Goal: Task Accomplishment & Management: Manage account settings

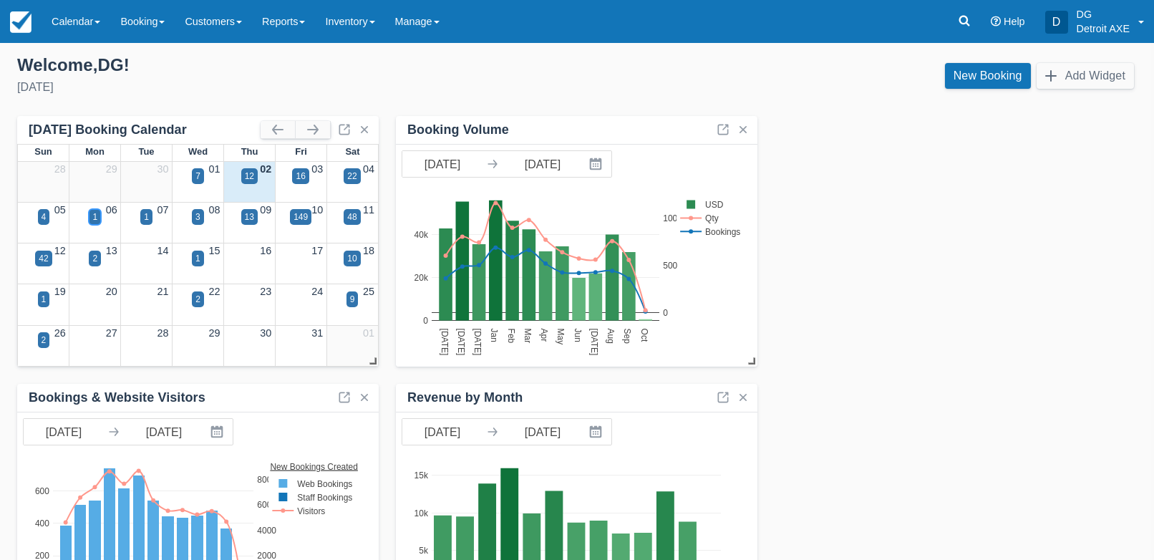
click at [96, 218] on div "1" at bounding box center [94, 216] width 5 height 13
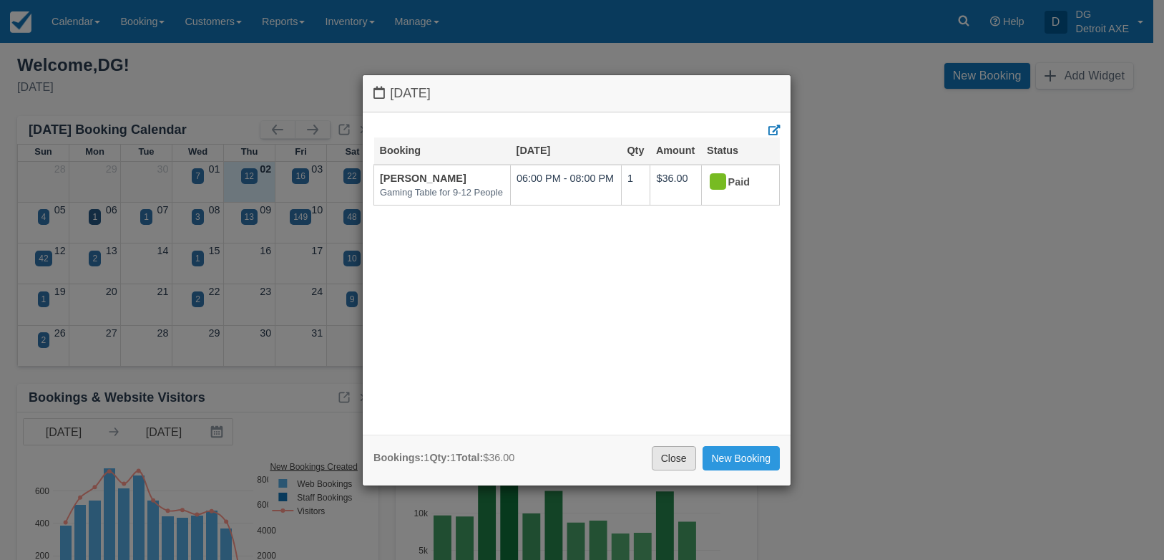
click at [667, 457] on link "Close" at bounding box center [674, 458] width 44 height 24
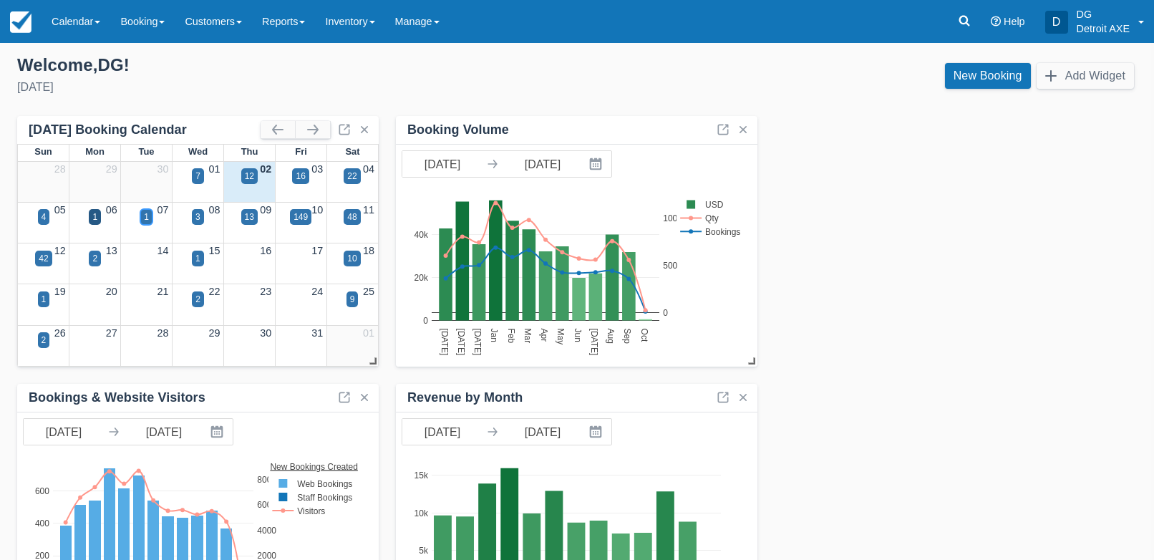
click at [144, 220] on div "1" at bounding box center [146, 216] width 5 height 13
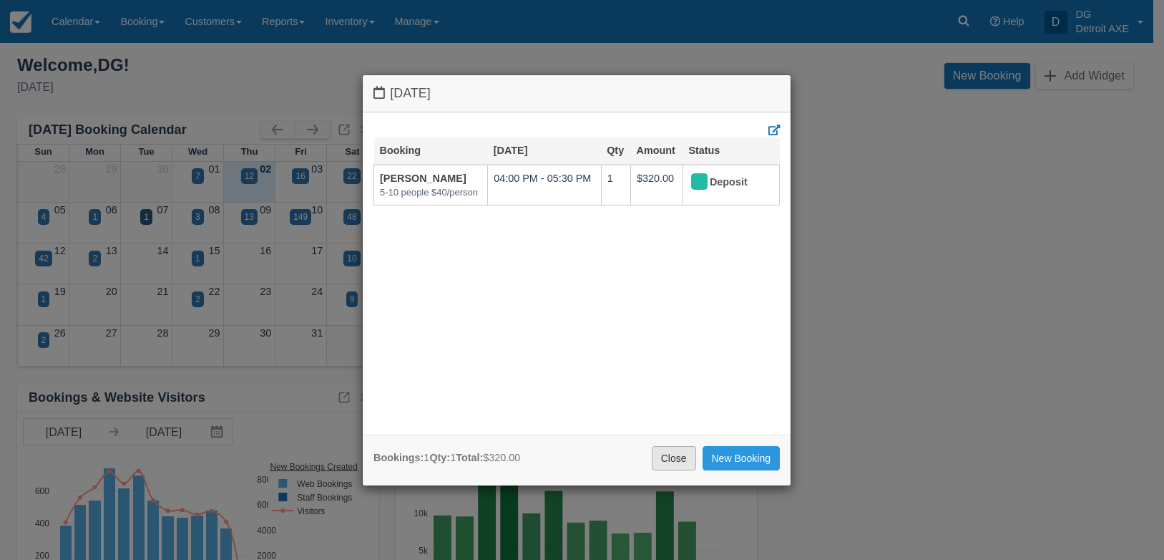
click at [686, 456] on link "Close" at bounding box center [674, 458] width 44 height 24
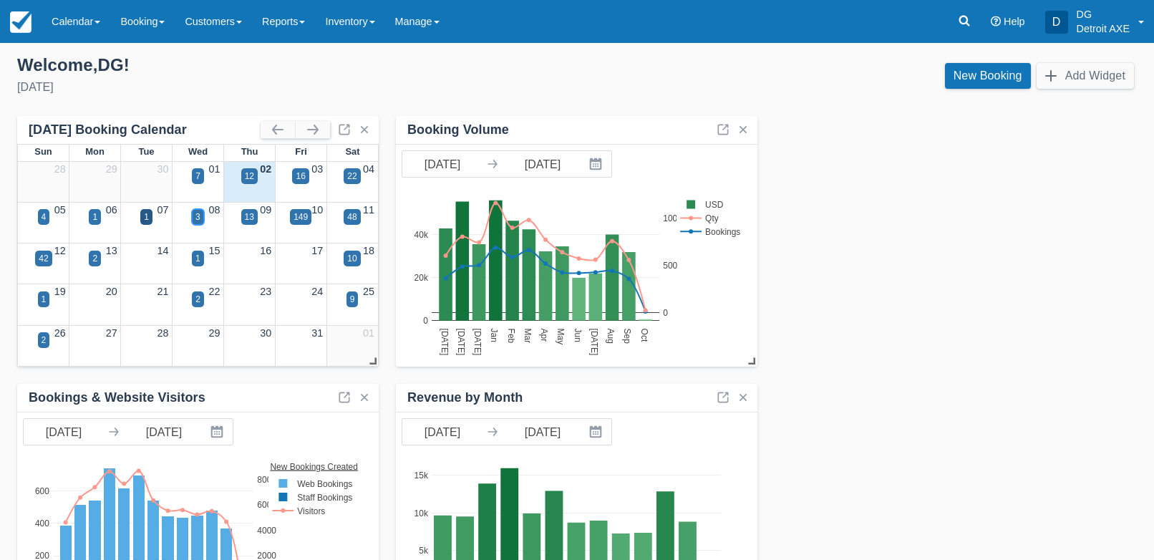
click at [197, 218] on div "3" at bounding box center [197, 216] width 5 height 13
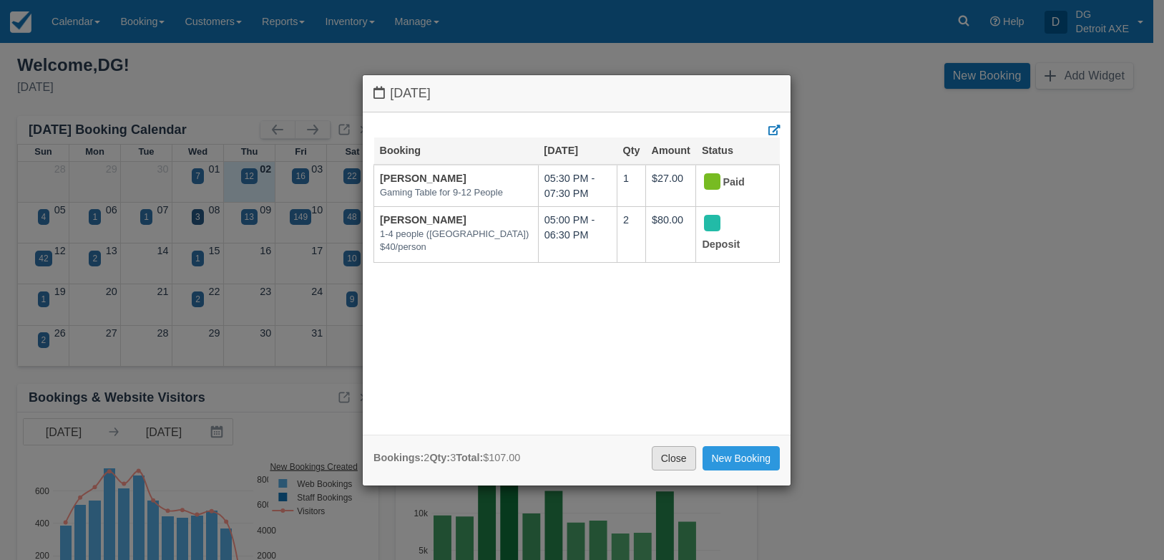
click at [671, 452] on link "Close" at bounding box center [674, 458] width 44 height 24
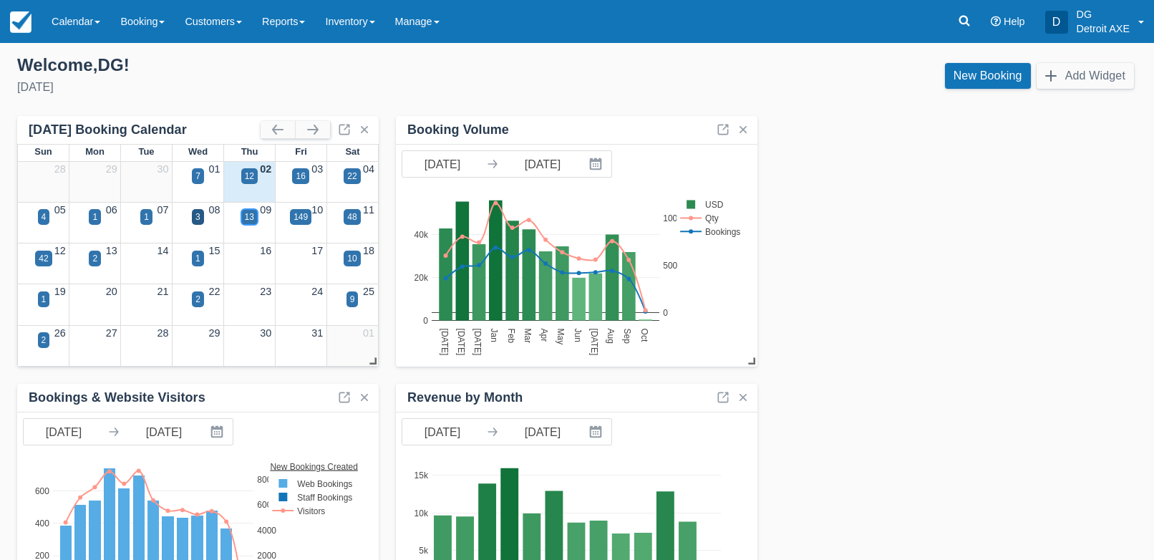
click at [255, 218] on div "13" at bounding box center [249, 217] width 16 height 16
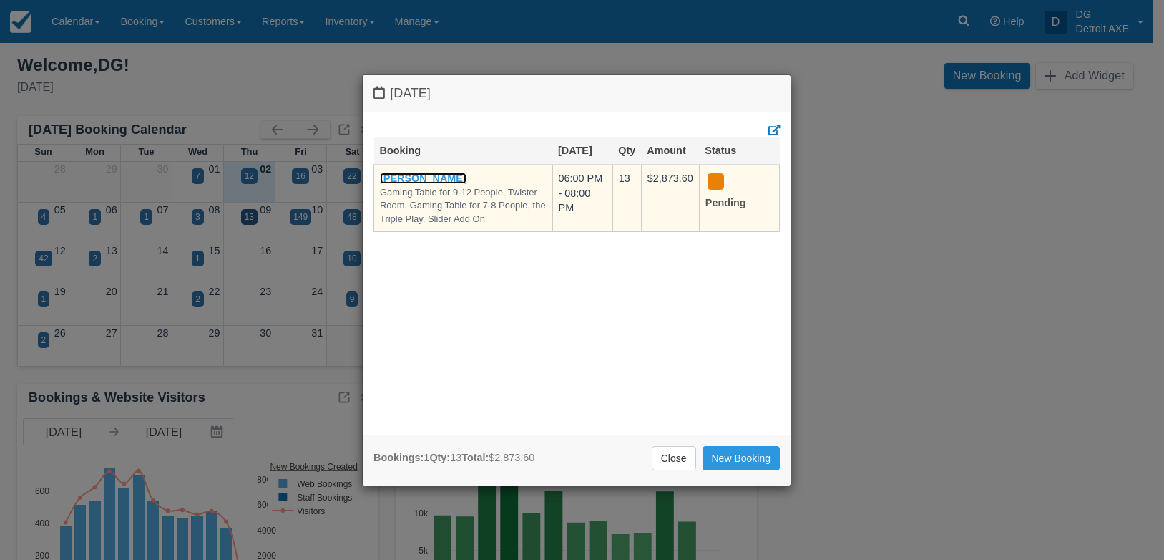
click at [422, 177] on link "[PERSON_NAME]" at bounding box center [423, 177] width 87 height 11
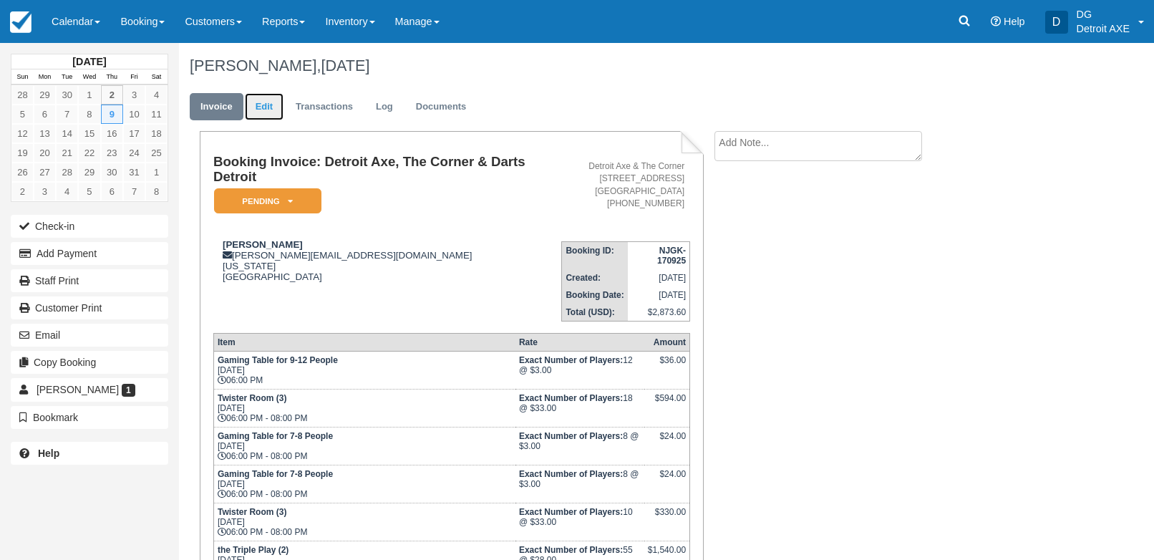
click at [261, 102] on link "Edit" at bounding box center [264, 107] width 39 height 28
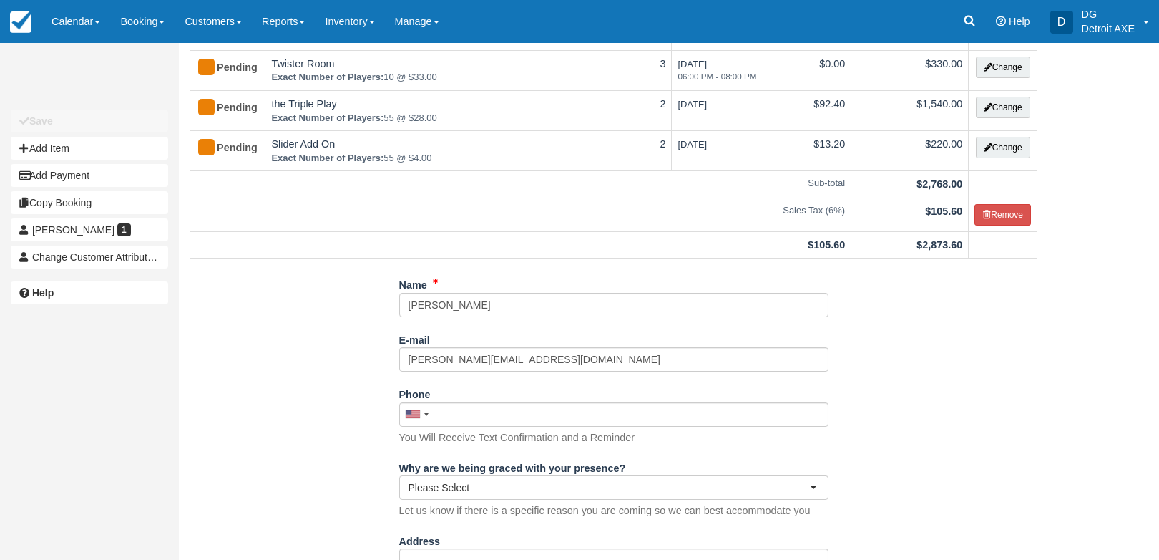
scroll to position [560, 0]
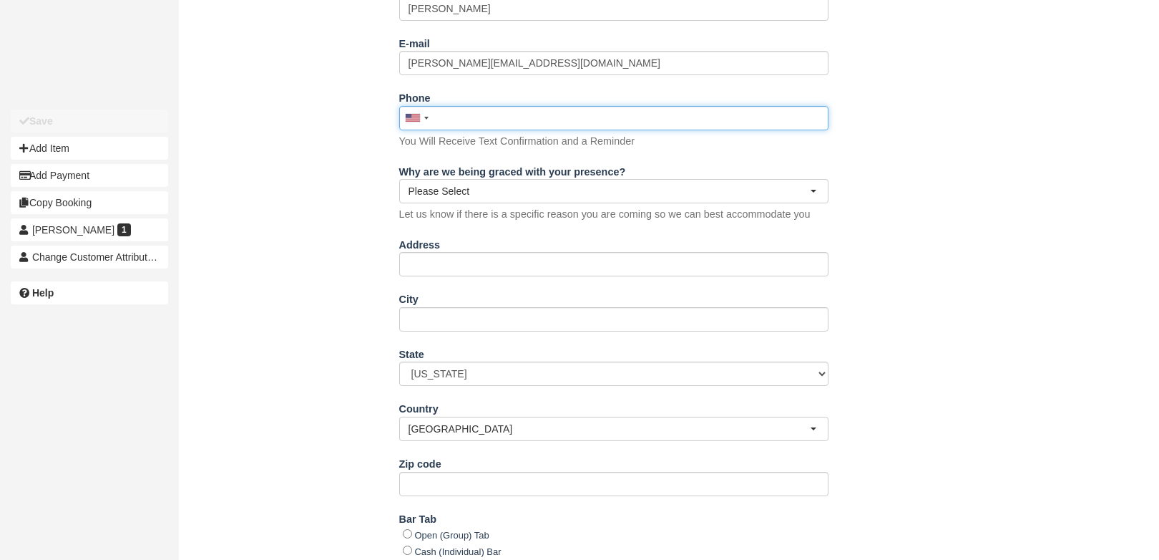
click at [483, 122] on input "Phone" at bounding box center [613, 118] width 429 height 24
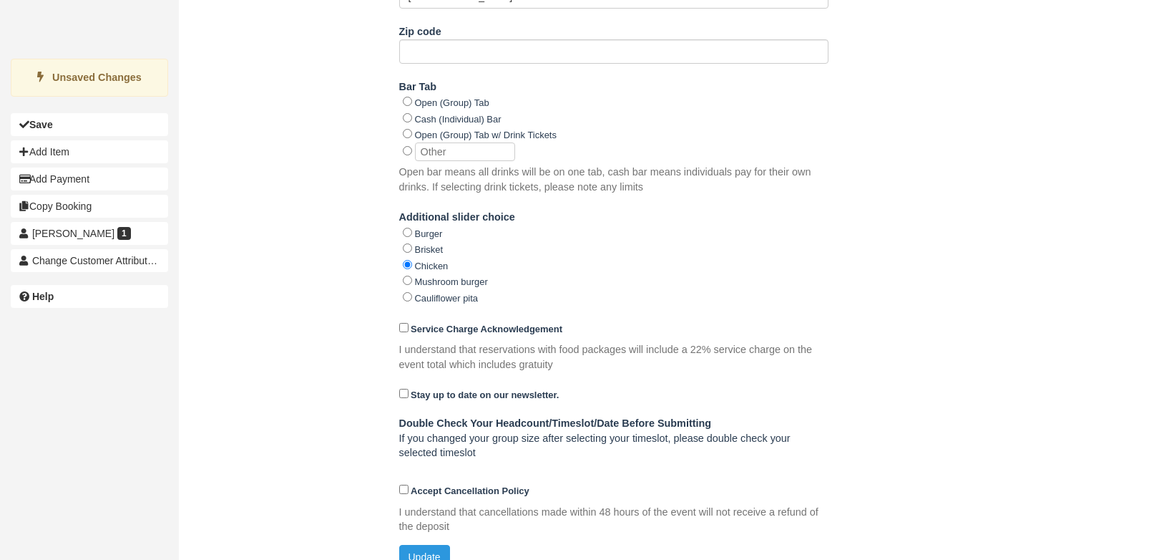
scroll to position [1019, 0]
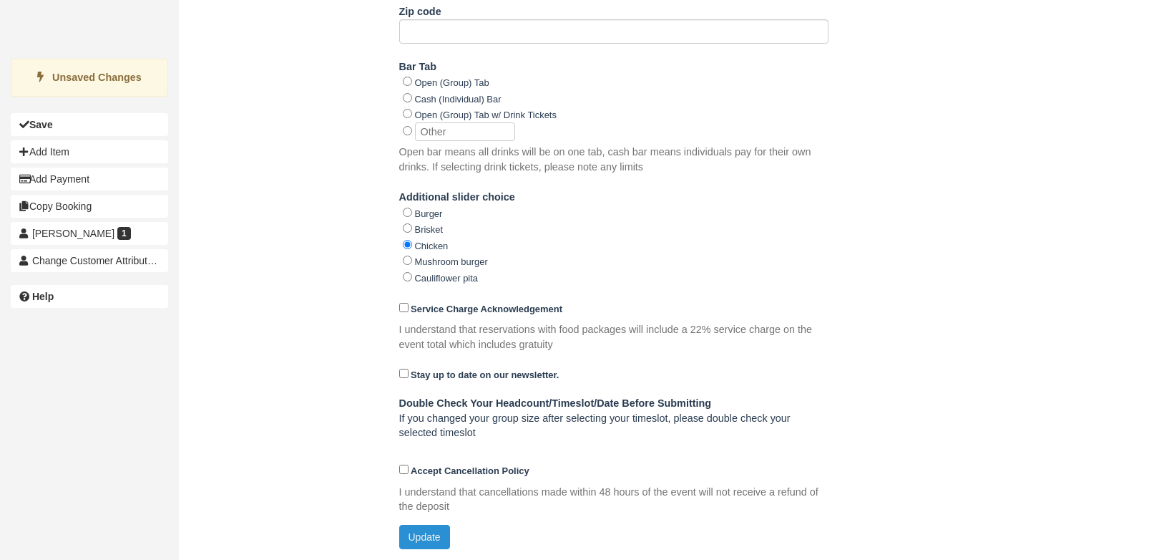
click at [419, 527] on button "Update" at bounding box center [424, 537] width 51 height 24
type input "+15863544810"
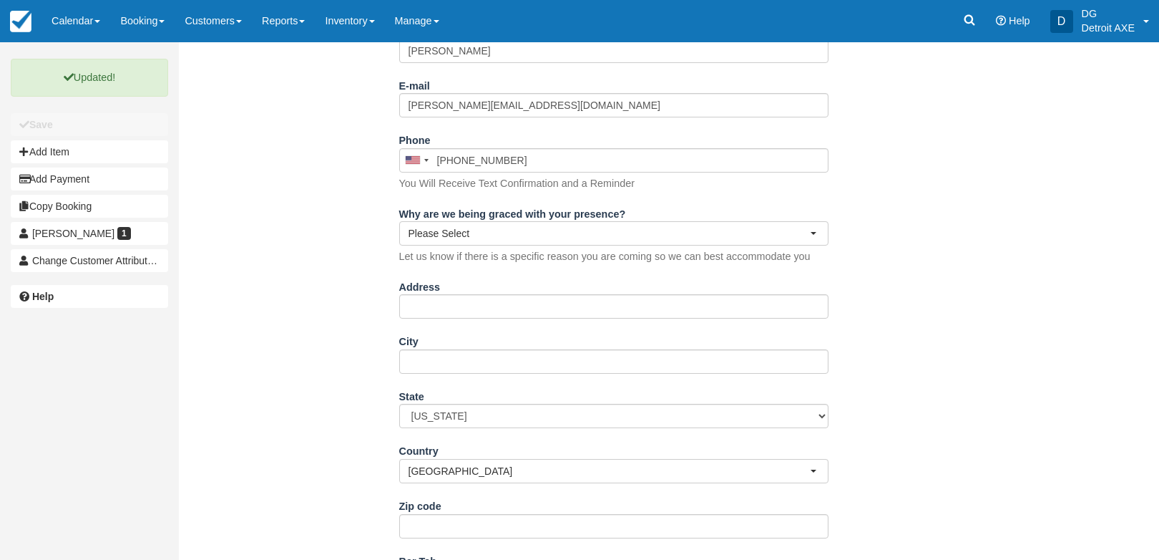
scroll to position [0, 0]
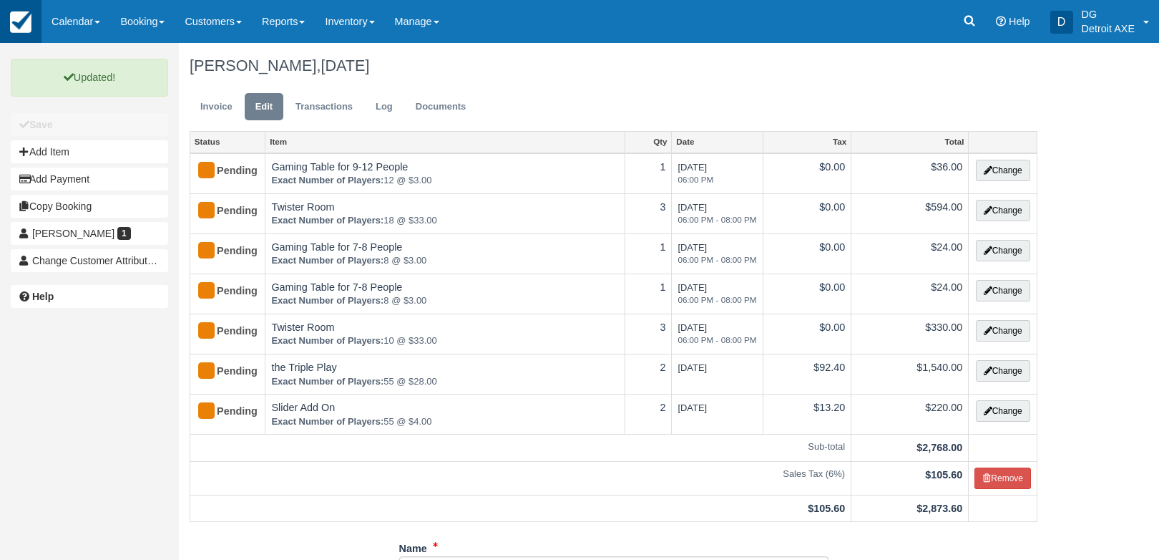
click at [26, 28] on img at bounding box center [20, 21] width 21 height 21
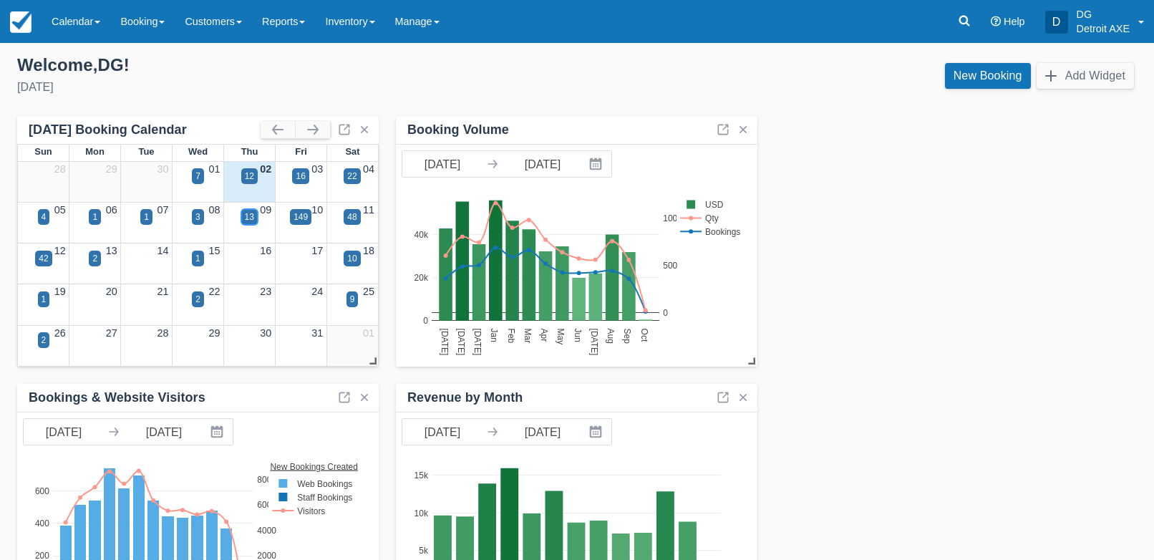
click at [253, 217] on div "13" at bounding box center [249, 216] width 9 height 13
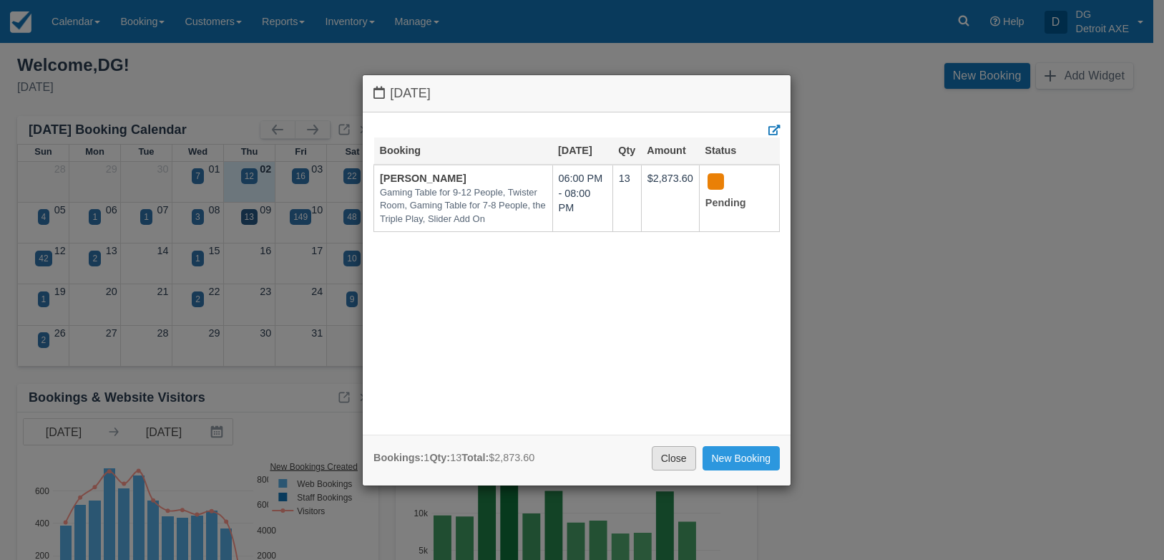
click at [665, 456] on link "Close" at bounding box center [674, 458] width 44 height 24
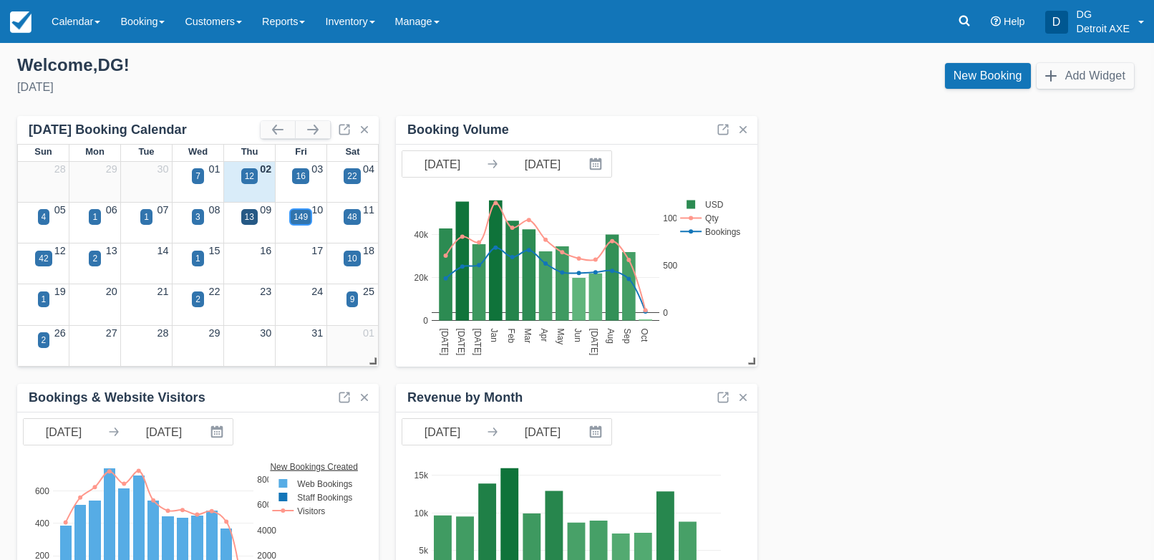
click at [303, 222] on div "149" at bounding box center [300, 216] width 14 height 13
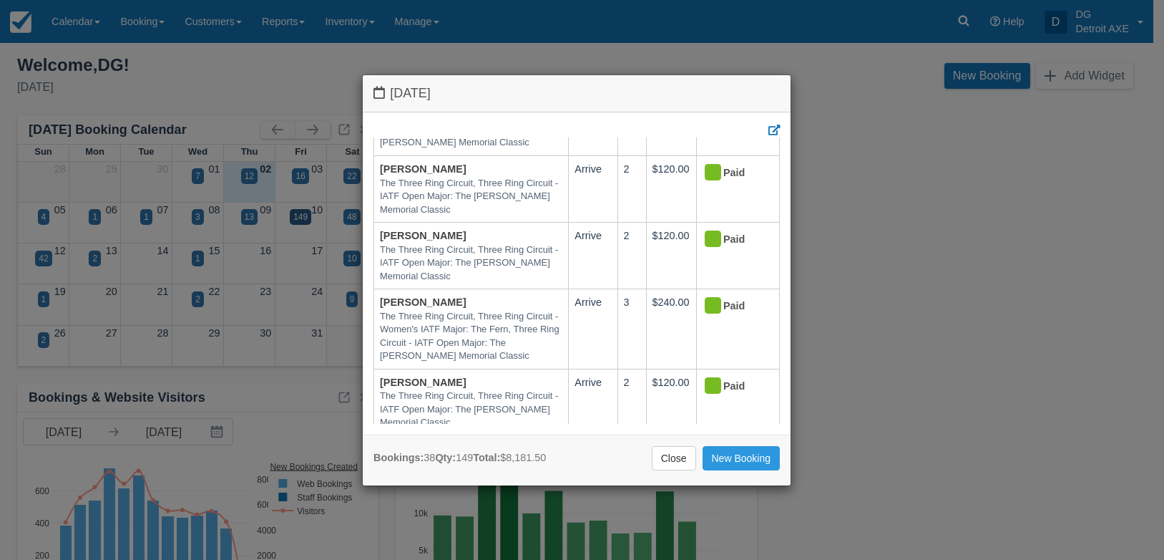
scroll to position [2898, 0]
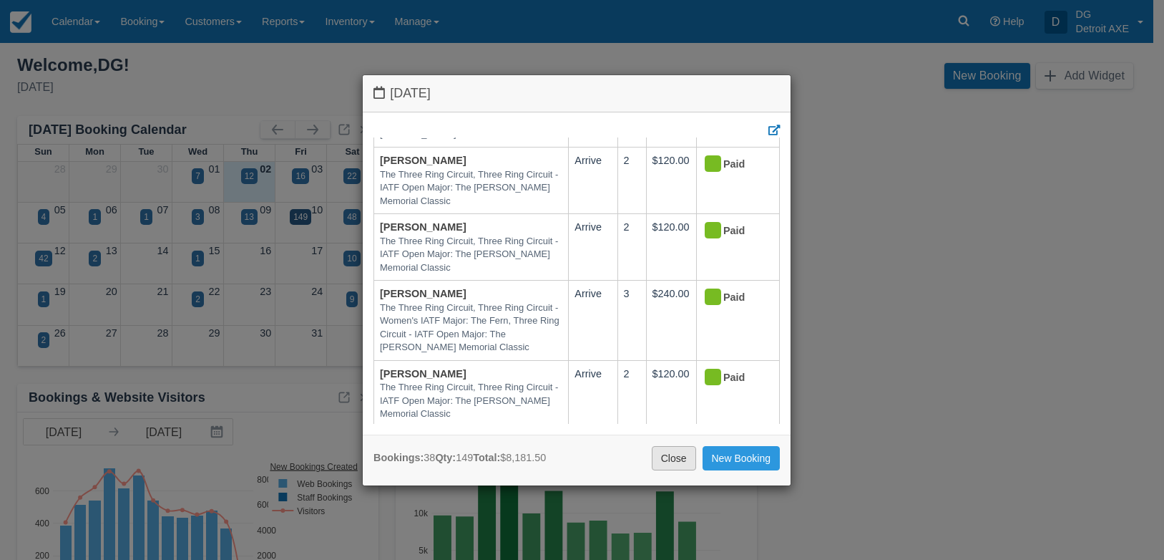
click at [668, 454] on link "Close" at bounding box center [674, 458] width 44 height 24
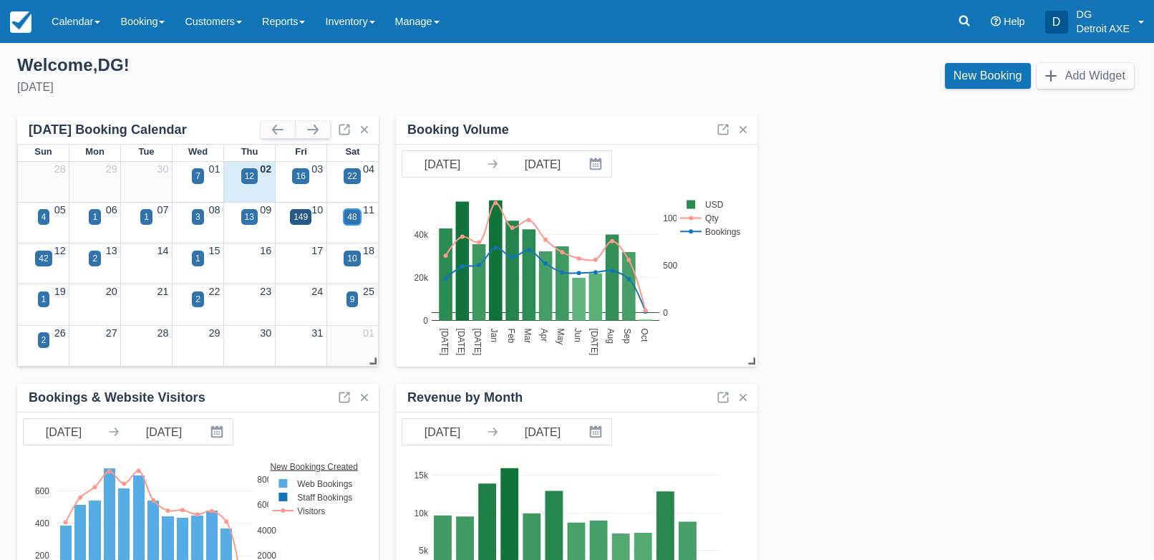
click at [355, 221] on div "48" at bounding box center [351, 216] width 9 height 13
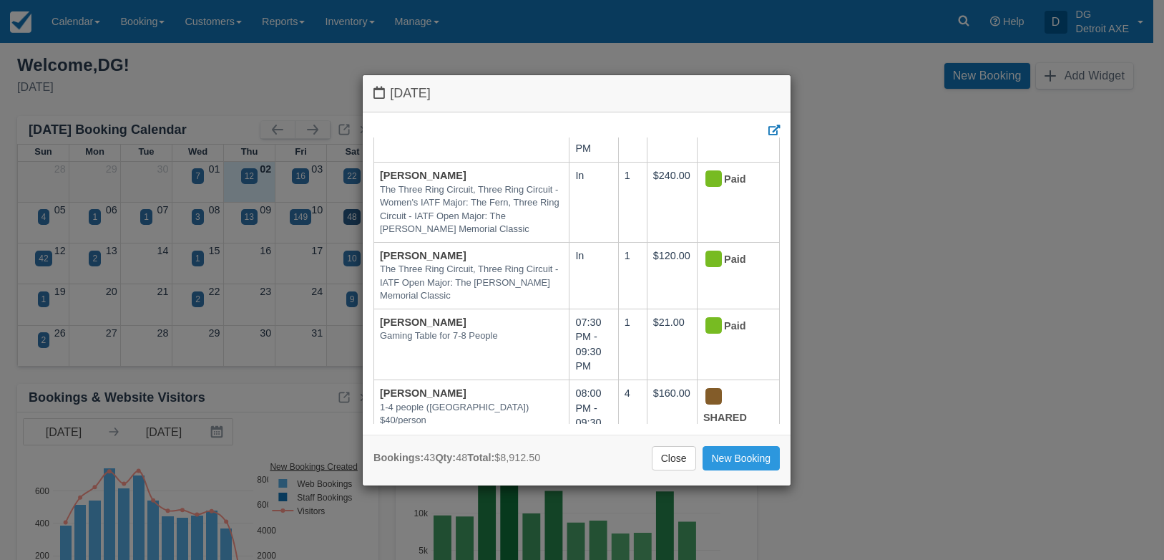
scroll to position [3254, 0]
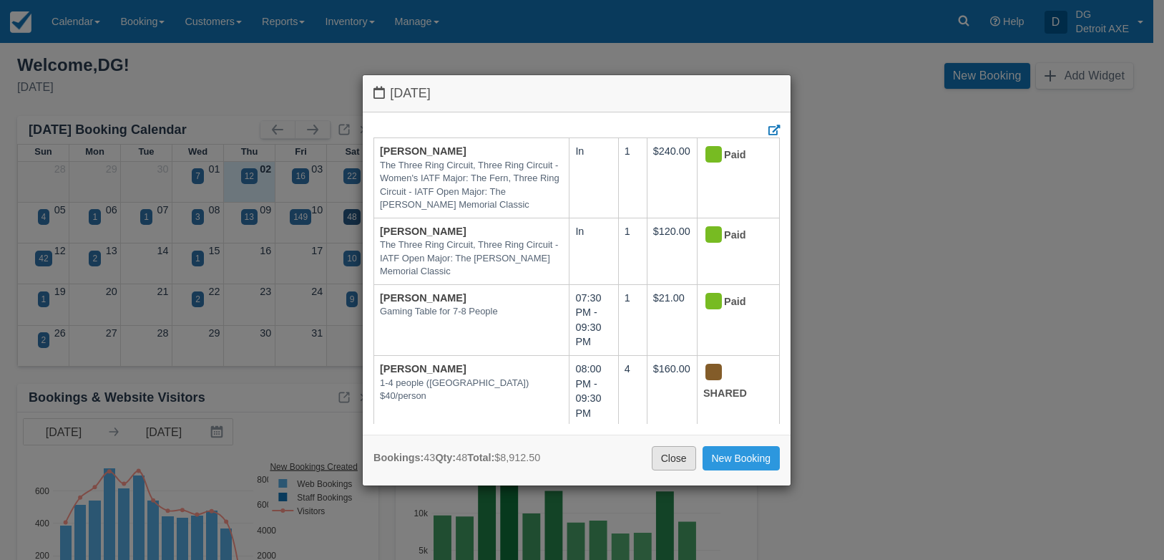
click at [675, 462] on link "Close" at bounding box center [674, 458] width 44 height 24
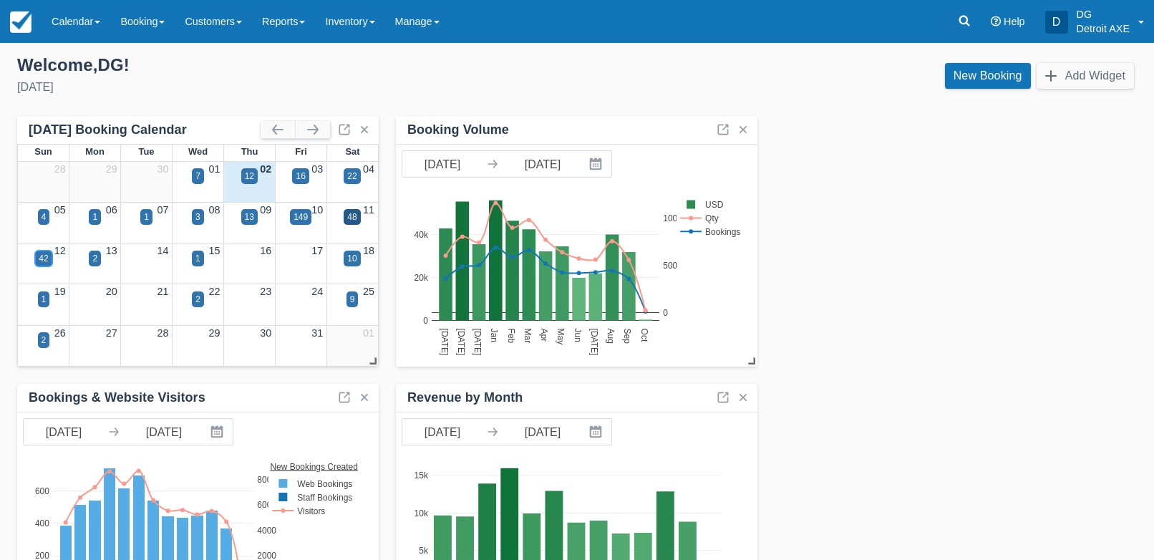
click at [46, 259] on div "42" at bounding box center [43, 258] width 9 height 13
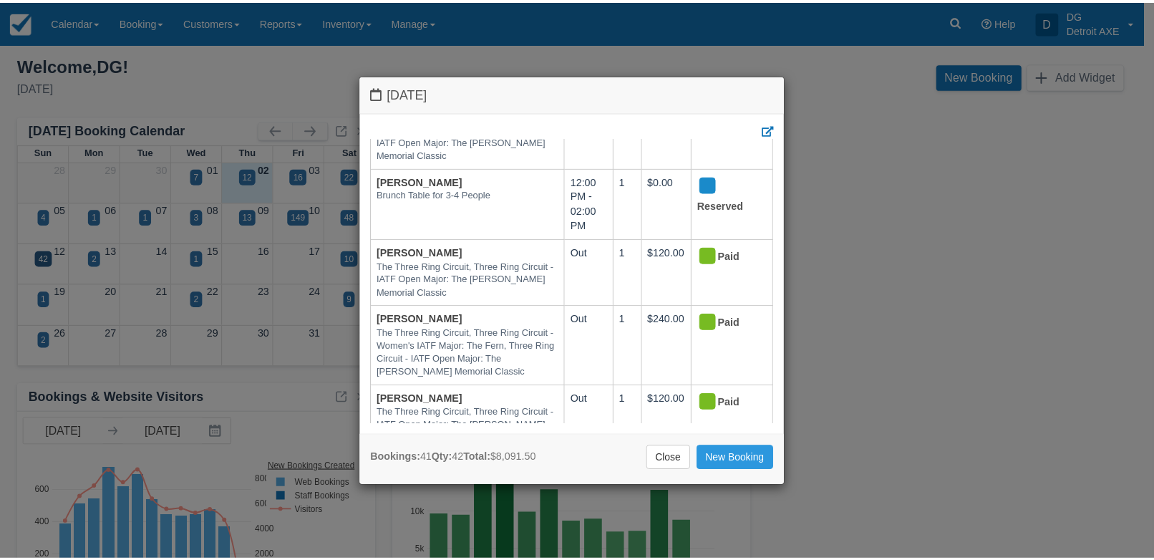
scroll to position [3111, 0]
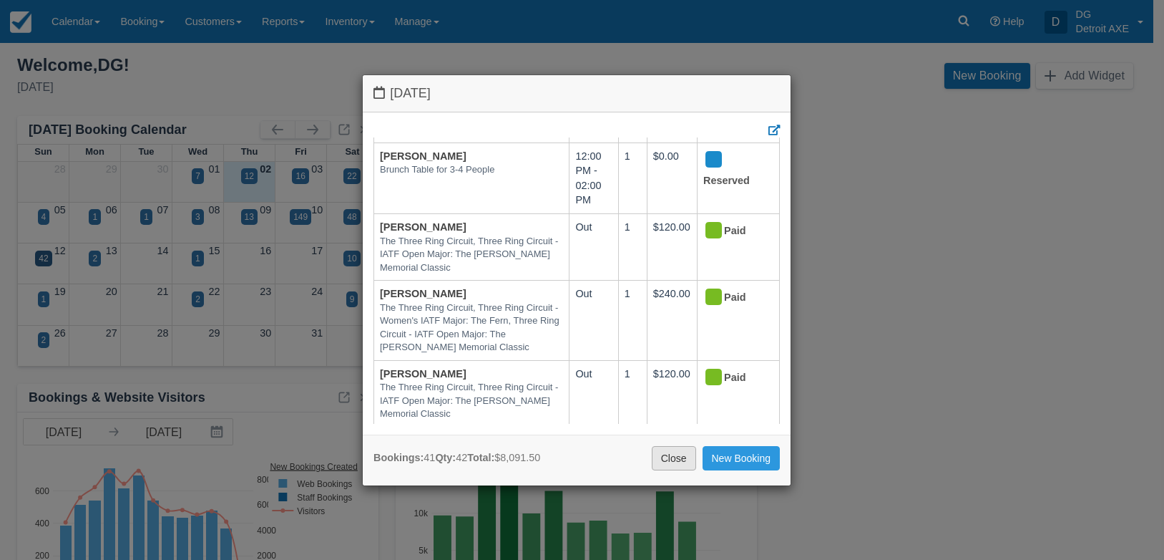
click at [684, 454] on link "Close" at bounding box center [674, 458] width 44 height 24
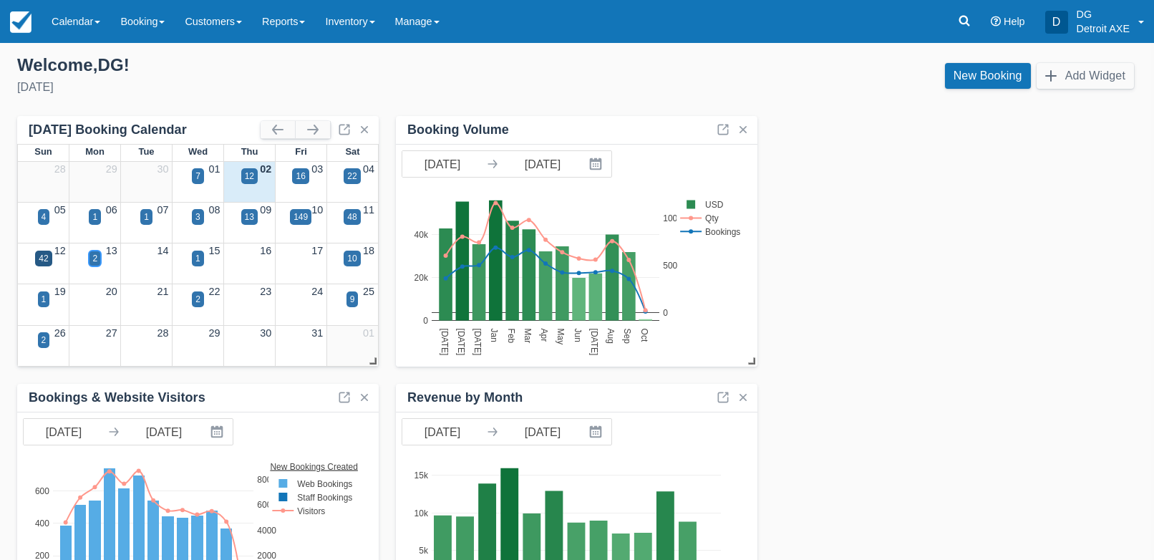
click at [94, 254] on div "2" at bounding box center [94, 258] width 5 height 13
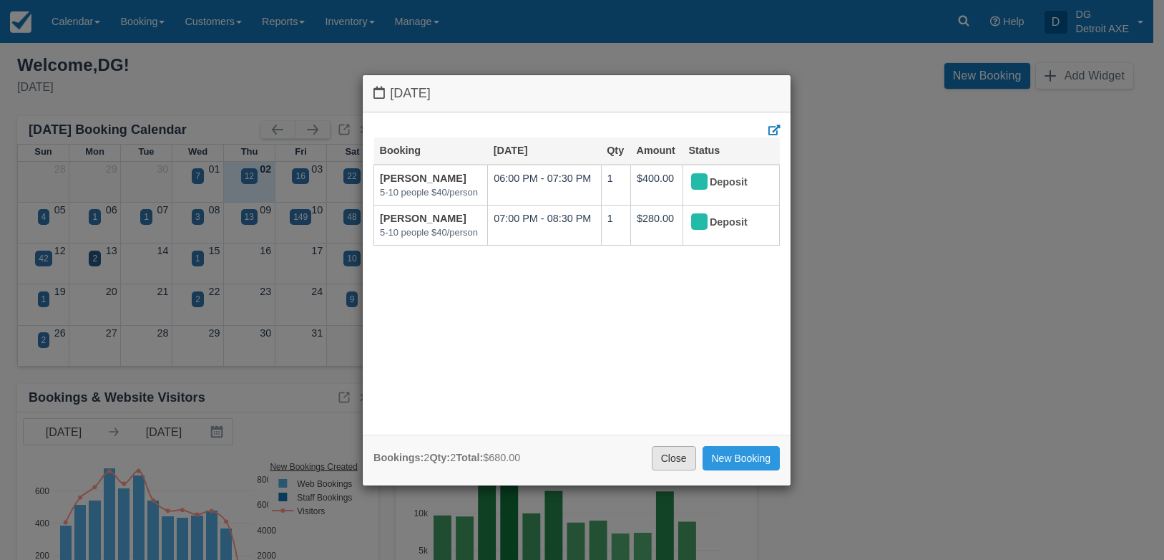
click at [684, 450] on link "Close" at bounding box center [674, 458] width 44 height 24
